Goal: Task Accomplishment & Management: Complete application form

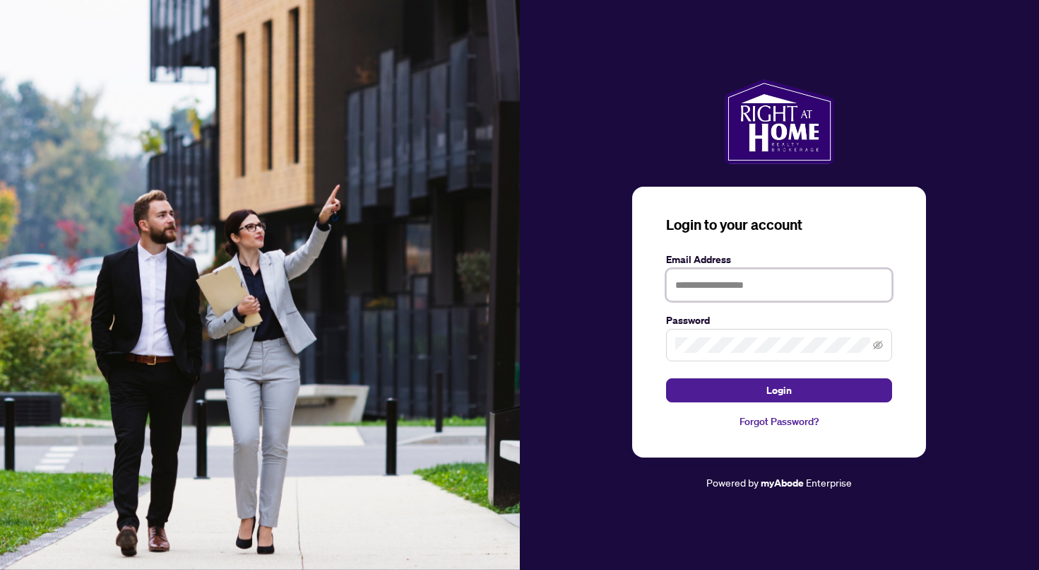
type input "**********"
click at [779, 390] on button "Login" at bounding box center [779, 390] width 226 height 24
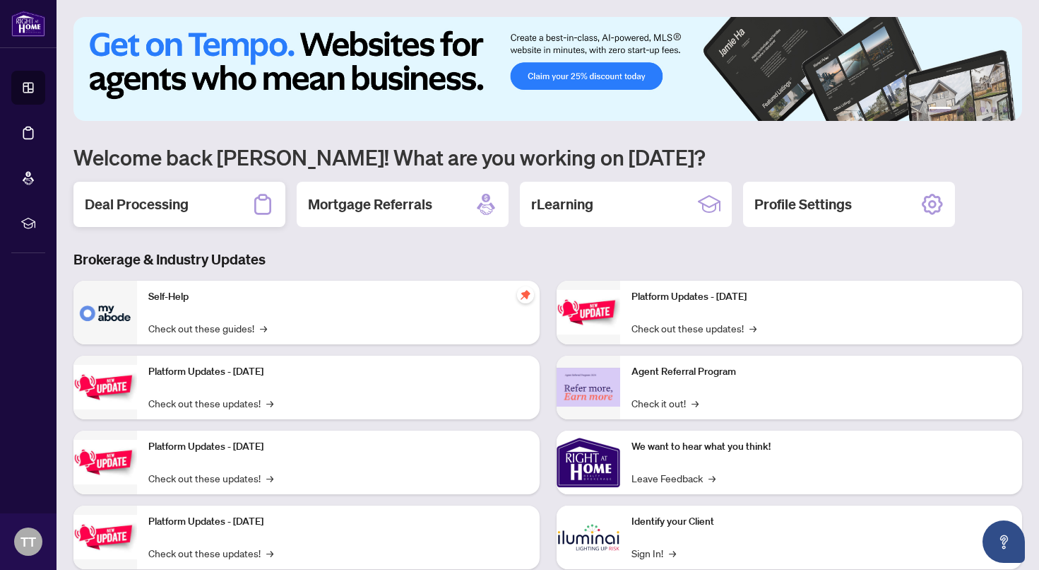
click at [130, 201] on h2 "Deal Processing" at bounding box center [137, 204] width 104 height 20
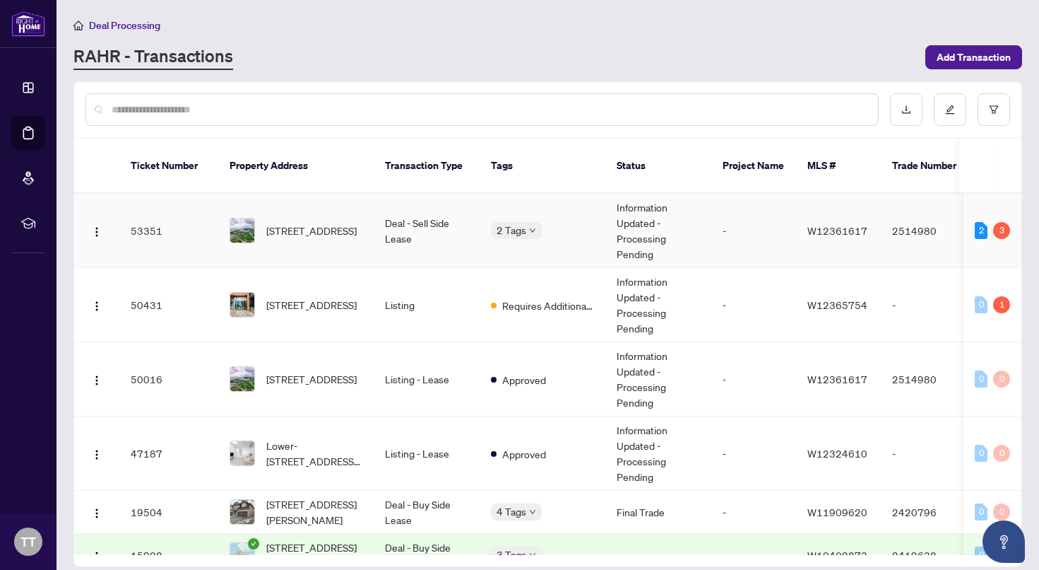
click at [998, 222] on div "3" at bounding box center [1002, 230] width 17 height 17
click at [994, 222] on div "3" at bounding box center [1002, 230] width 17 height 17
click at [977, 222] on div "2" at bounding box center [981, 230] width 13 height 17
click at [156, 216] on td "53351" at bounding box center [168, 231] width 99 height 74
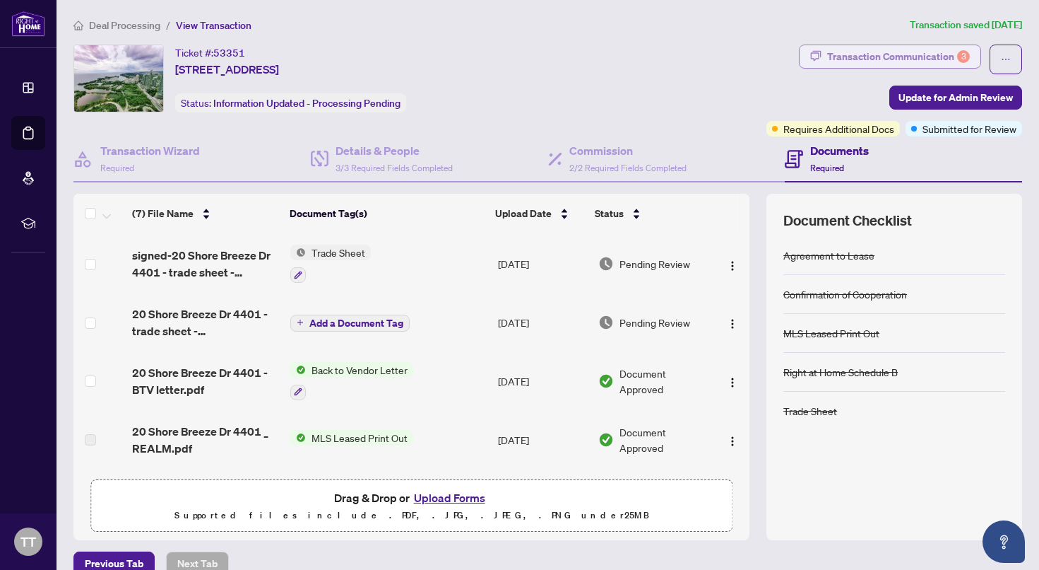
click at [877, 56] on div "Transaction Communication 3" at bounding box center [898, 56] width 143 height 23
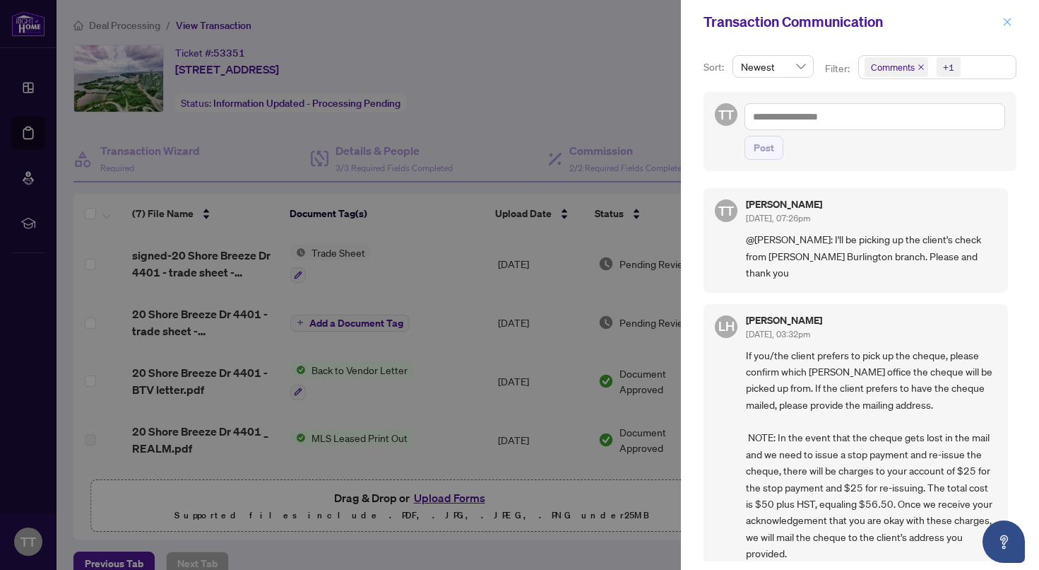
click at [1008, 25] on icon "close" at bounding box center [1008, 22] width 10 height 10
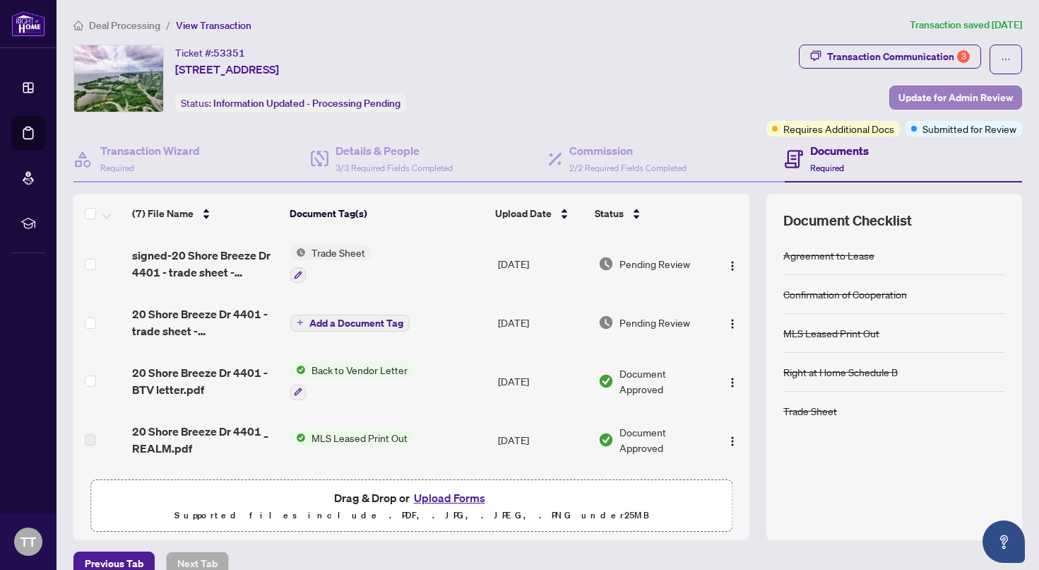
click at [941, 99] on span "Update for Admin Review" at bounding box center [956, 97] width 114 height 23
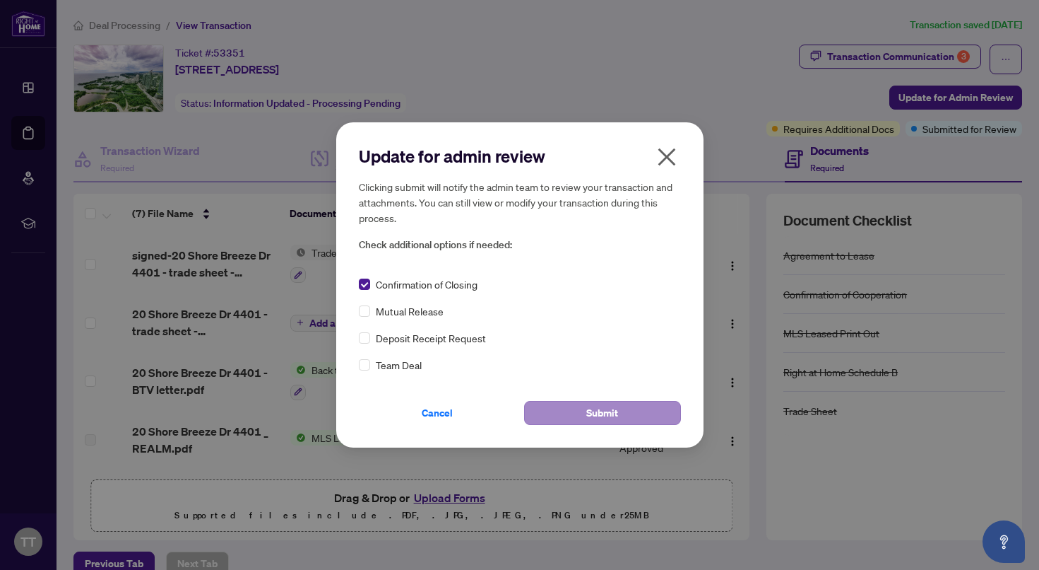
click at [613, 410] on span "Submit" at bounding box center [603, 412] width 32 height 23
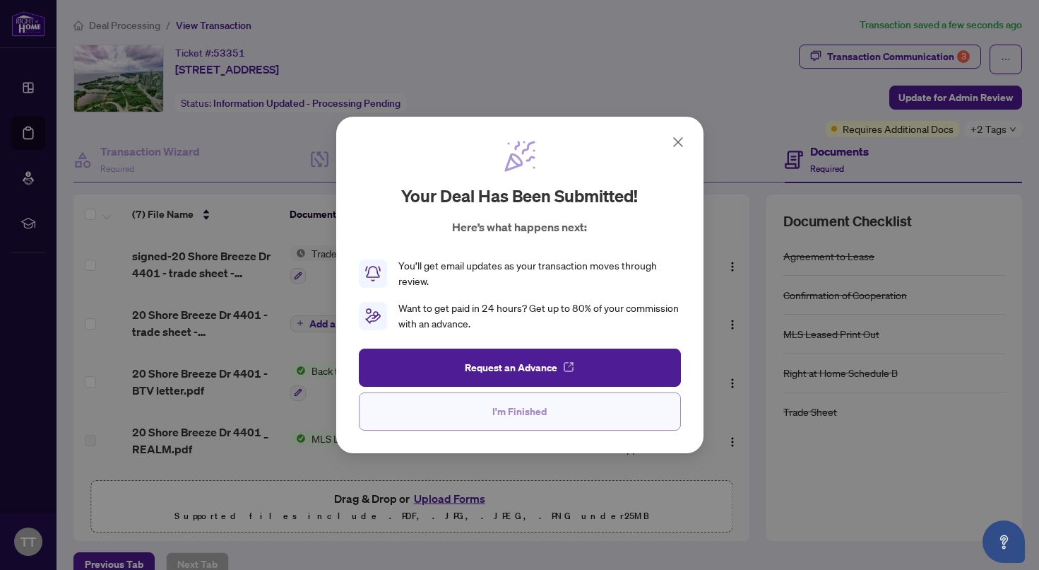
click at [599, 417] on button "I'm Finished" at bounding box center [520, 411] width 322 height 38
